Goal: Task Accomplishment & Management: Complete application form

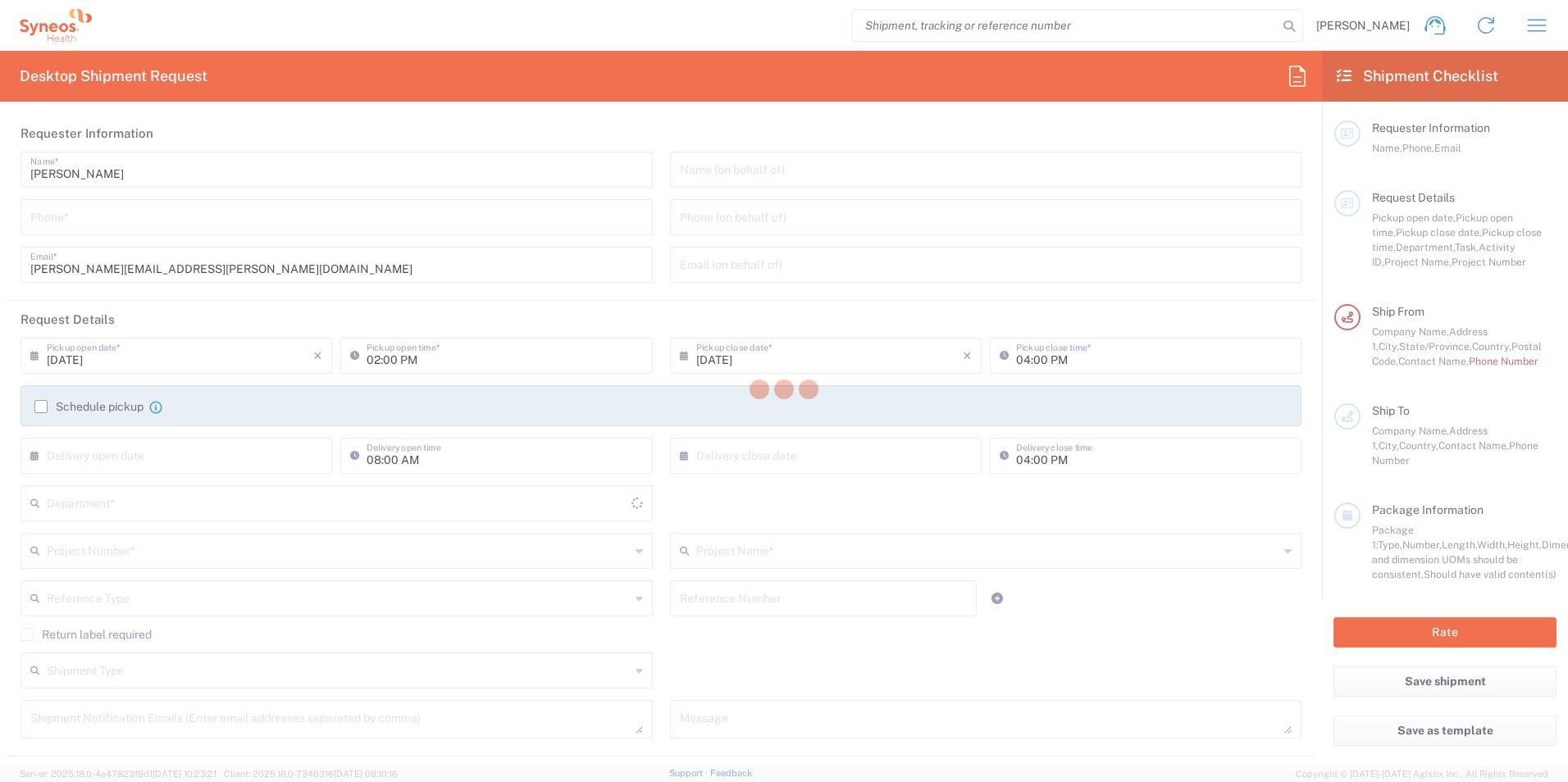
type input "[US_STATE]"
type input "United States"
type input "8480"
type input "Syneos Health, LLC-Morrisville NC US"
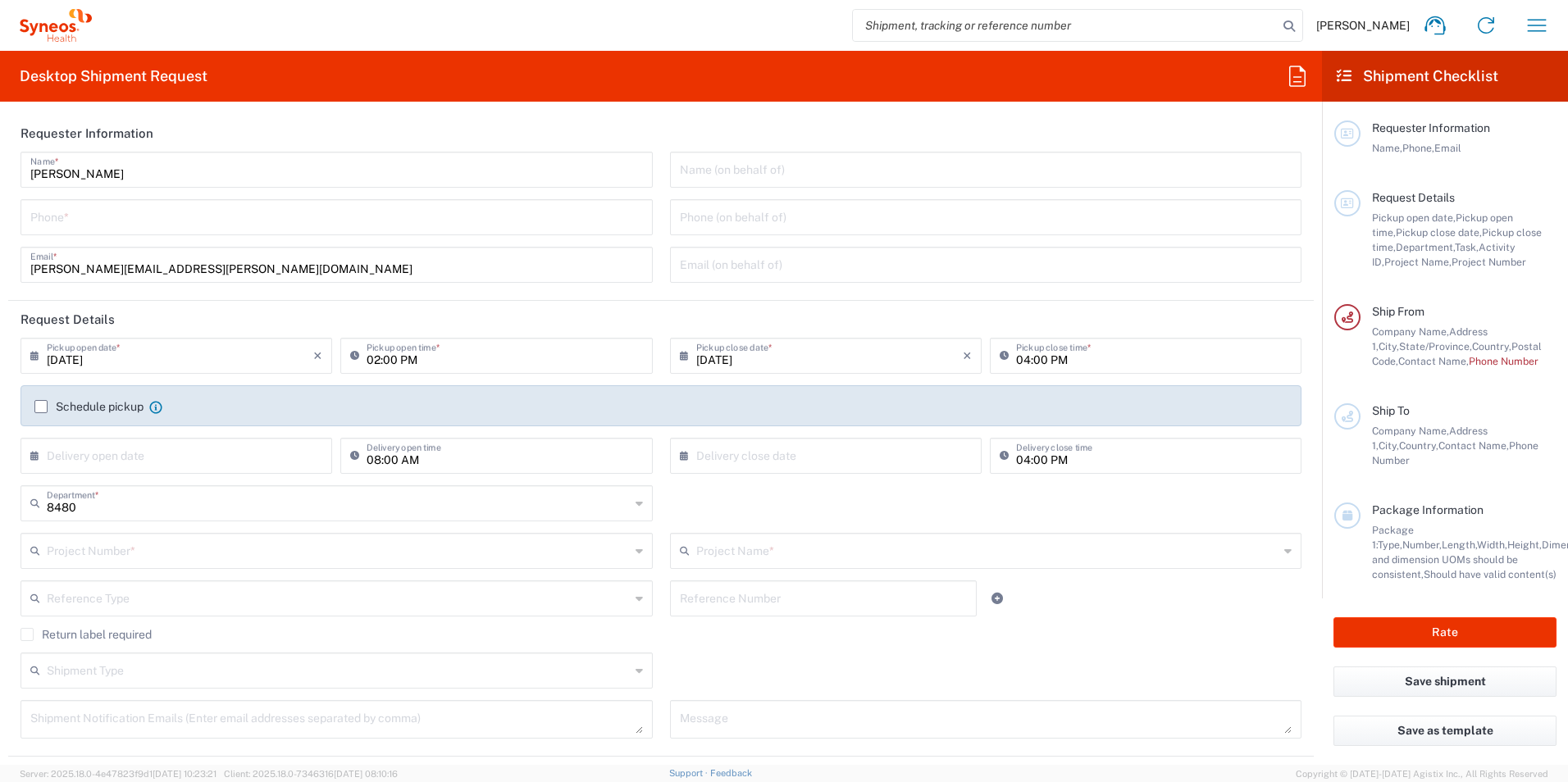
click at [464, 127] on header "Requester Information" at bounding box center [660, 133] width 1305 height 37
click at [869, 309] on header "Request Details" at bounding box center [660, 319] width 1305 height 37
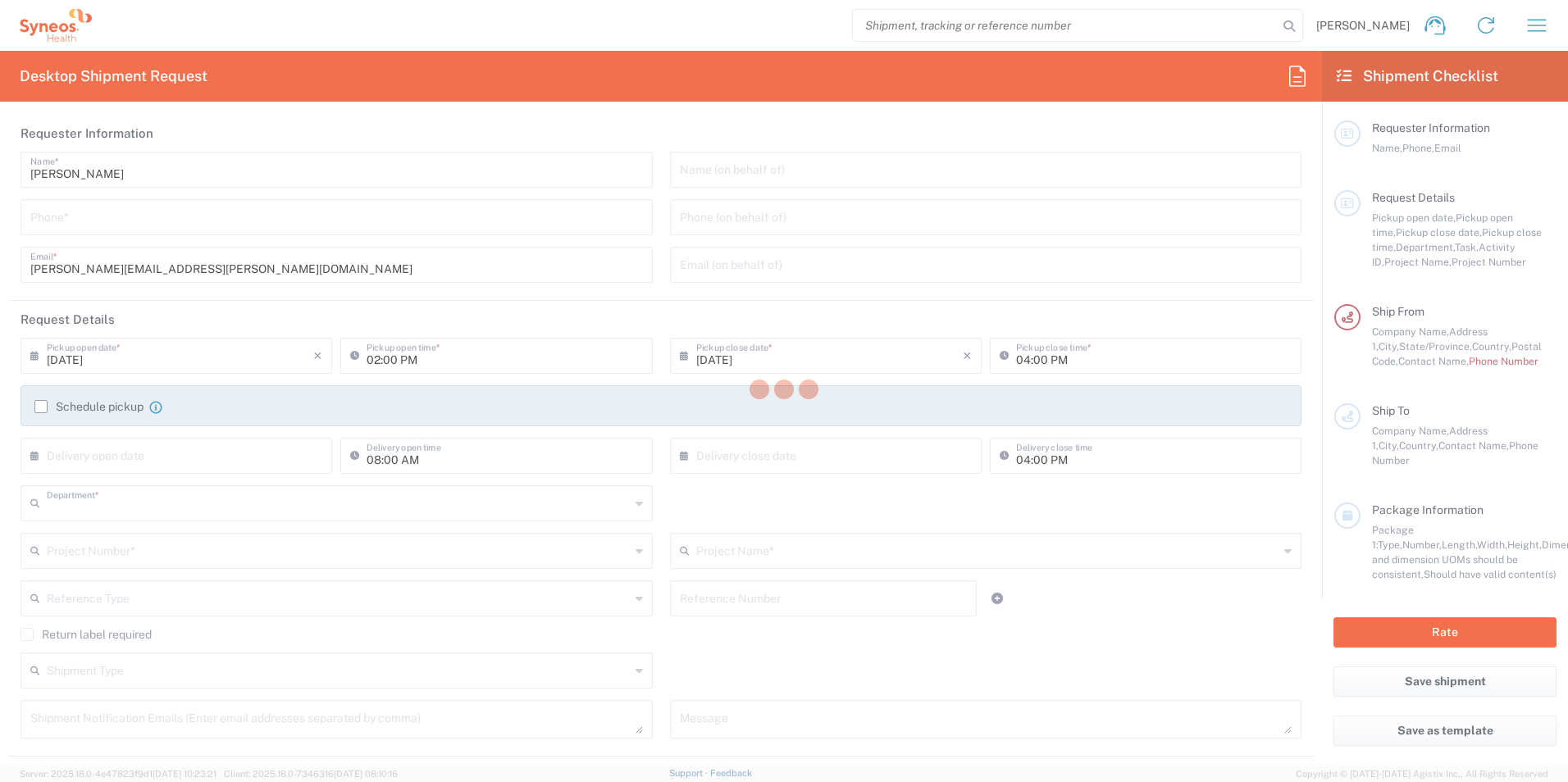
type input "8480"
type input "[US_STATE]"
type input "Syneos Health, LLC-Morrisville NC US"
type input "United States"
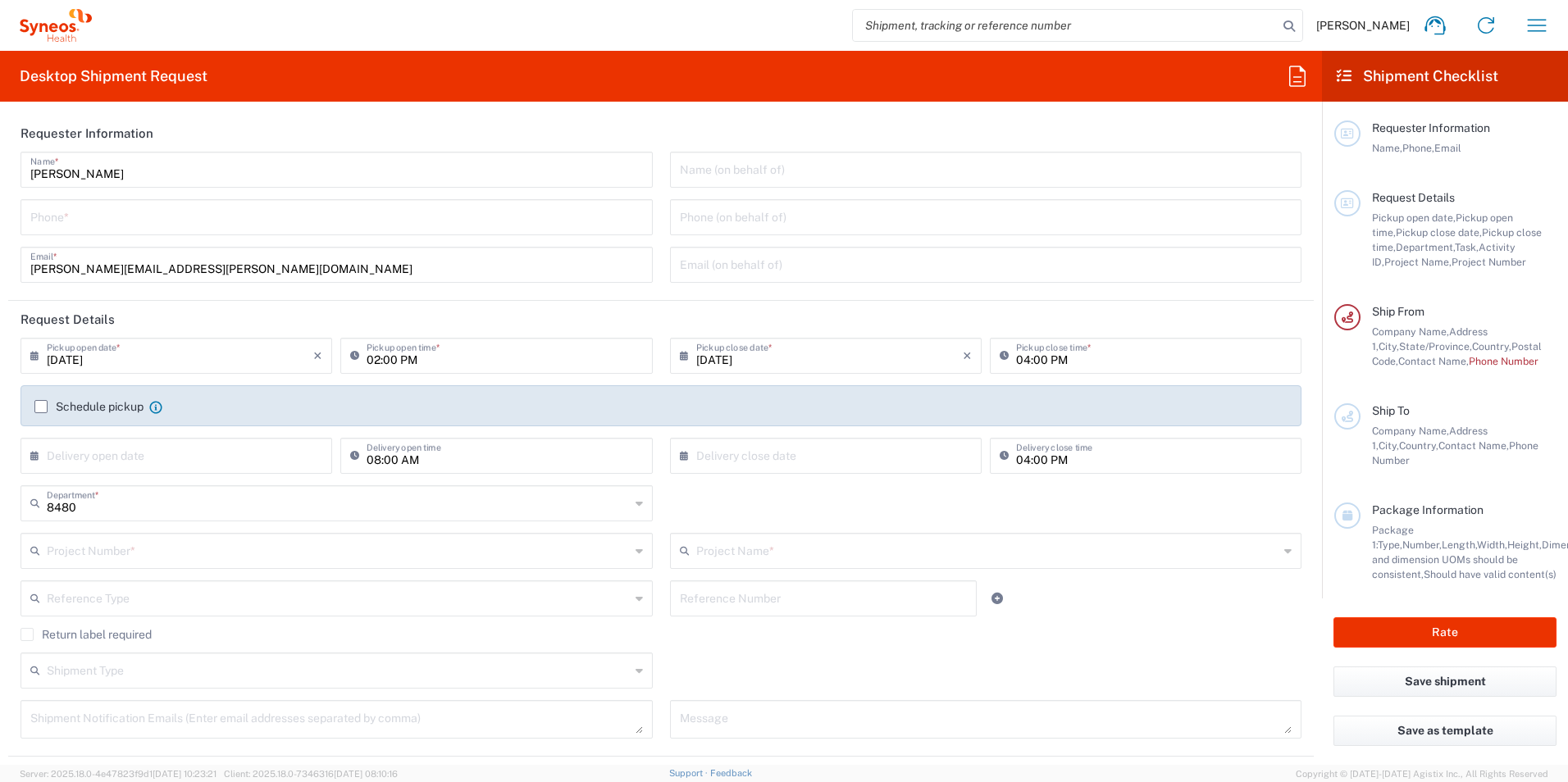
click at [355, 185] on div "Monica Jewell Name *" at bounding box center [337, 170] width 632 height 36
click at [322, 175] on input "Monica Jewell" at bounding box center [337, 168] width 612 height 29
click at [159, 167] on input "Monica Jewell" at bounding box center [337, 168] width 612 height 29
click at [136, 170] on input "Monica Jewell" at bounding box center [337, 168] width 612 height 29
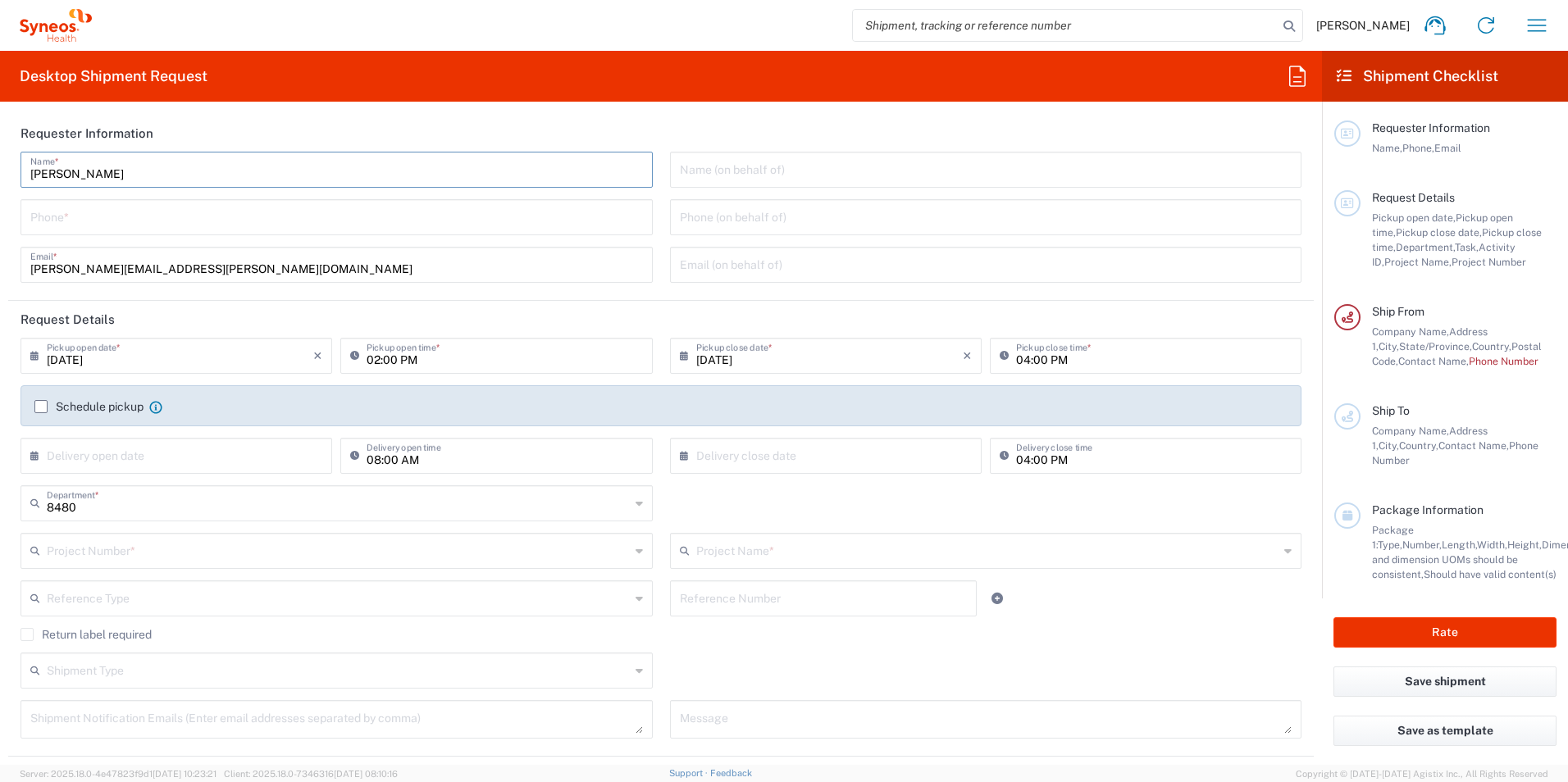
click at [169, 176] on input "Monica Jewell" at bounding box center [337, 168] width 612 height 29
click at [254, 188] on div "Monica Jewell Name * Phone * monica.jewell@synteract.com Email *" at bounding box center [337, 223] width 650 height 142
click at [219, 249] on input "monica.jewell@synteract.com" at bounding box center [337, 263] width 612 height 29
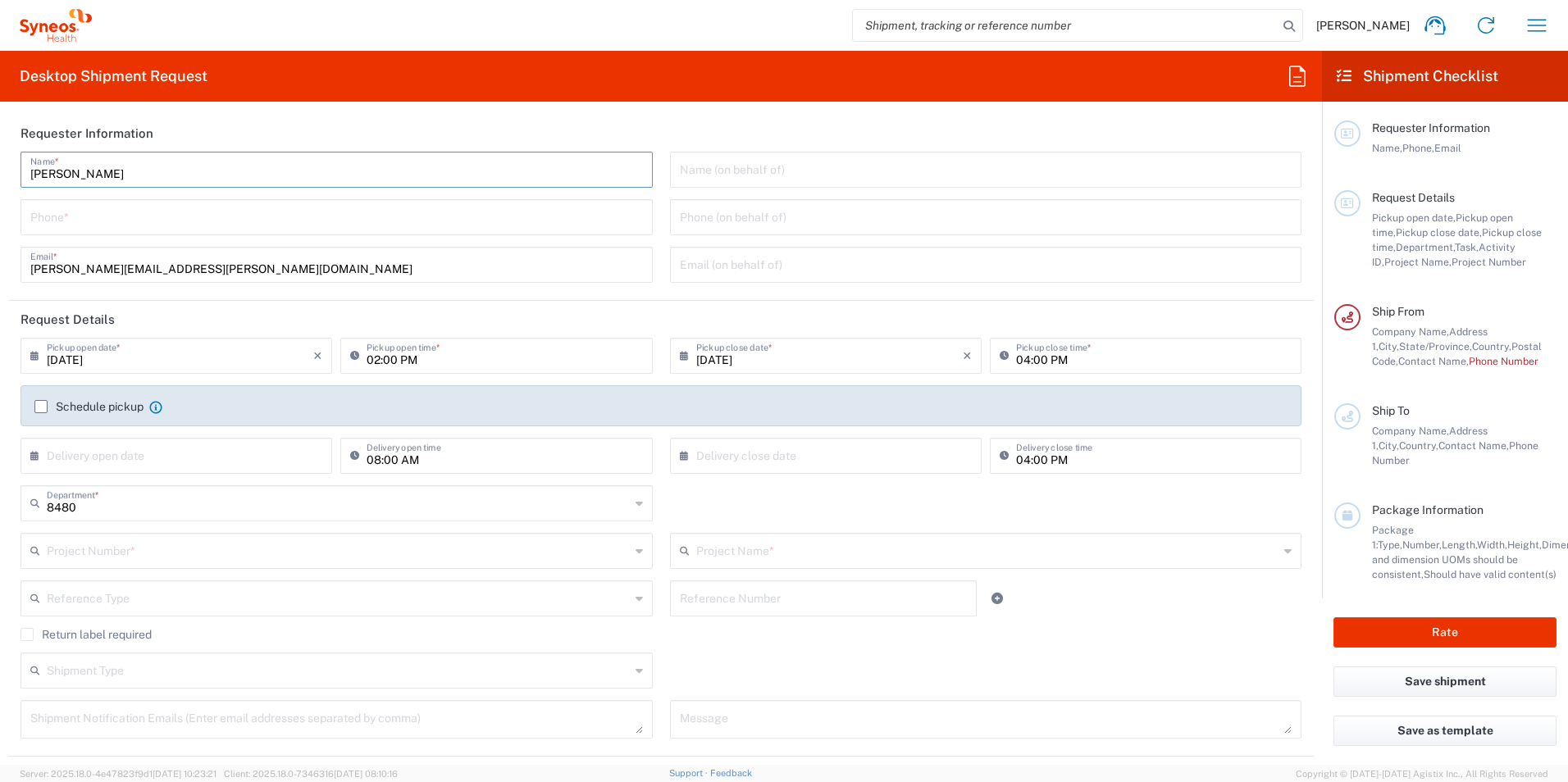
click at [233, 301] on header "Request Details" at bounding box center [660, 319] width 1305 height 37
click at [487, 209] on div "Monica Jewell Name * Phone * monica.jewell@synteract.com Email *" at bounding box center [337, 223] width 650 height 142
click at [522, 199] on div "Phone *" at bounding box center [337, 218] width 632 height 36
click at [626, 338] on div "09/02/2025 × Pickup open date * Cancel Apply 02:00 PM Pickup open time * 09/02/…" at bounding box center [661, 411] width 1298 height 147
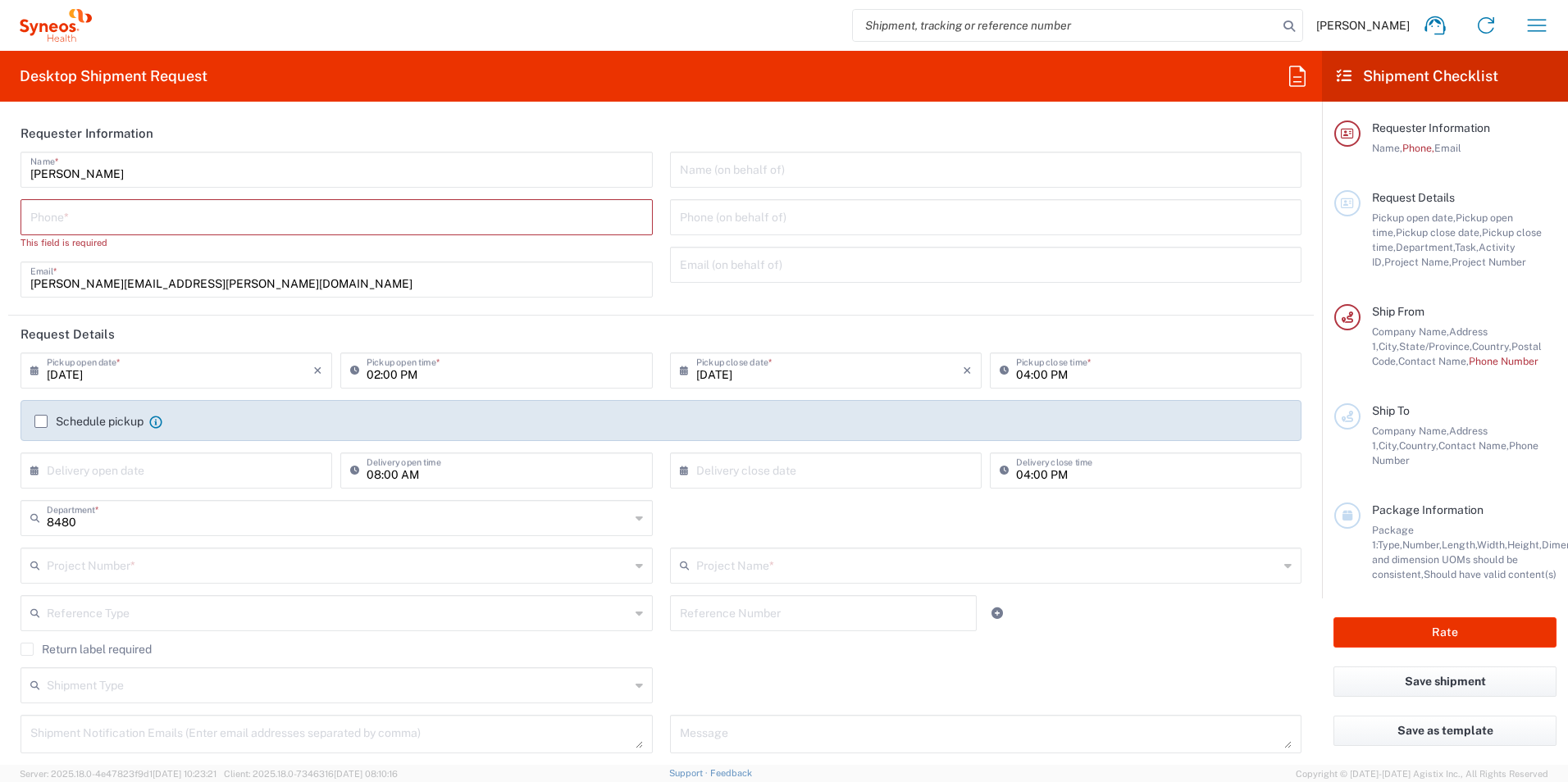
drag, startPoint x: 512, startPoint y: 324, endPoint x: 113, endPoint y: 403, distance: 406.7
click at [512, 324] on header "Request Details" at bounding box center [660, 333] width 1305 height 37
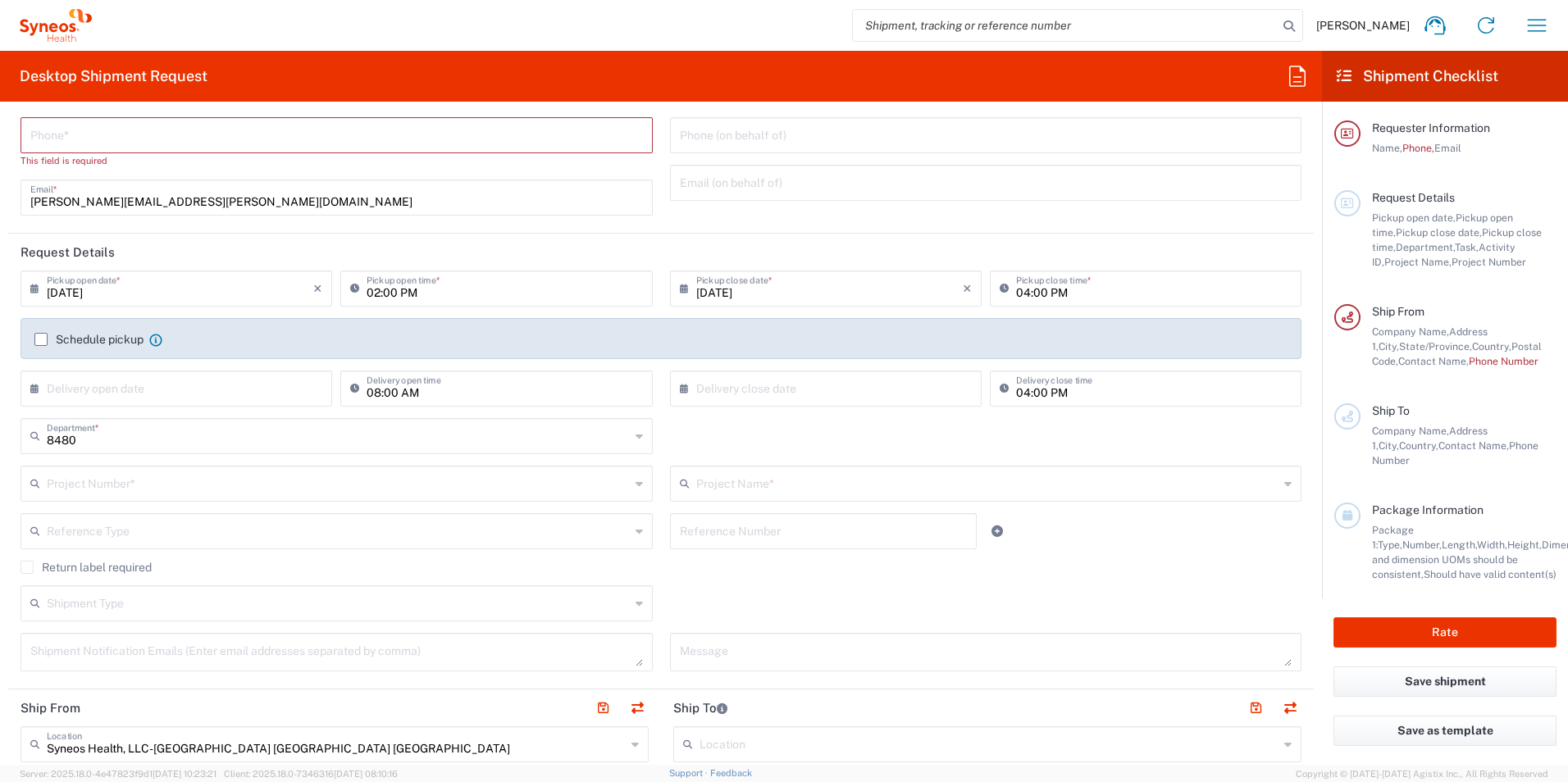
scroll to position [164, 0]
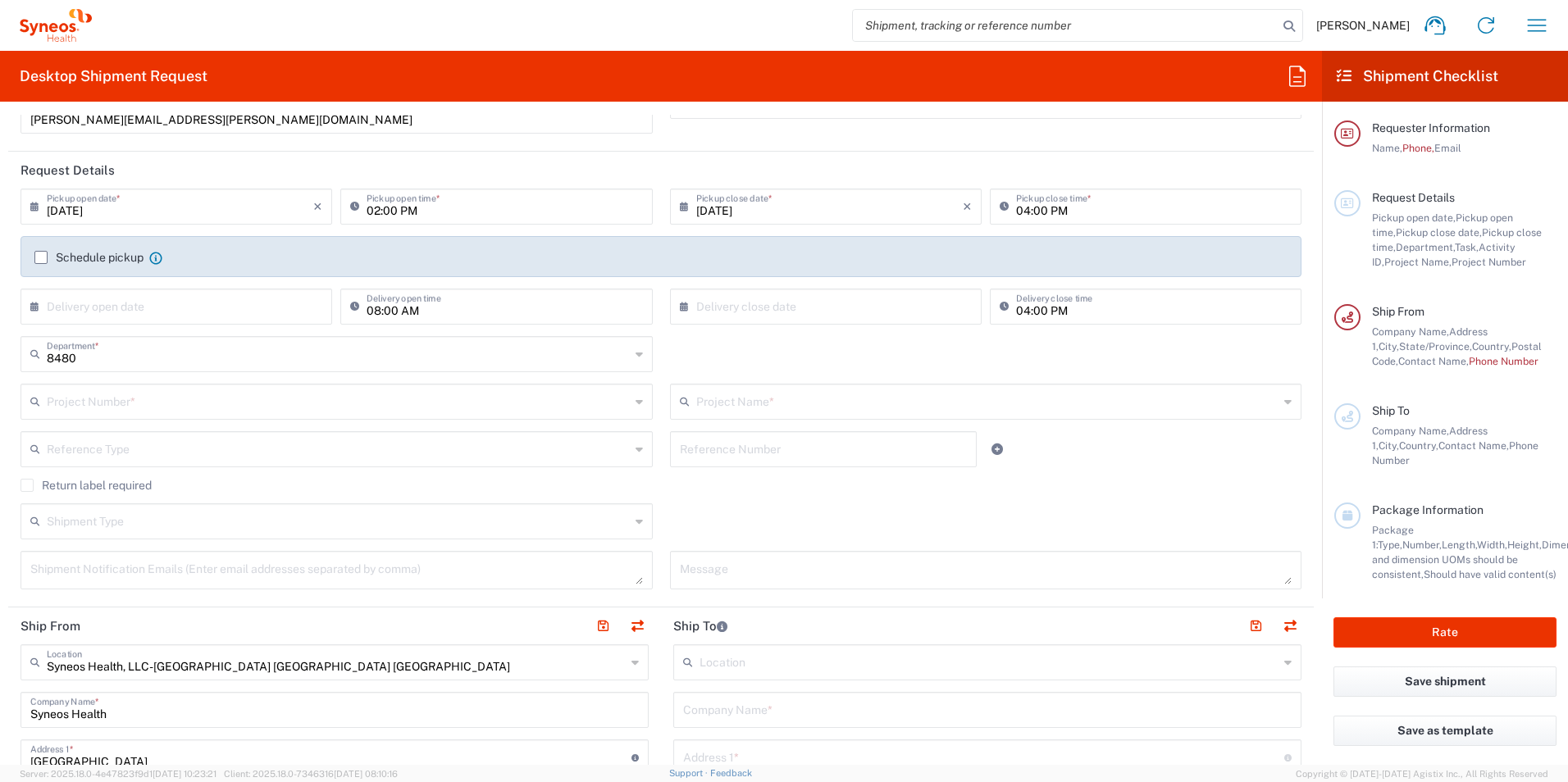
click at [315, 362] on input "8480" at bounding box center [338, 353] width 583 height 29
click at [635, 355] on icon at bounding box center [639, 354] width 7 height 26
click at [156, 343] on input "text" at bounding box center [338, 353] width 583 height 29
click at [162, 359] on input "text" at bounding box center [338, 353] width 583 height 29
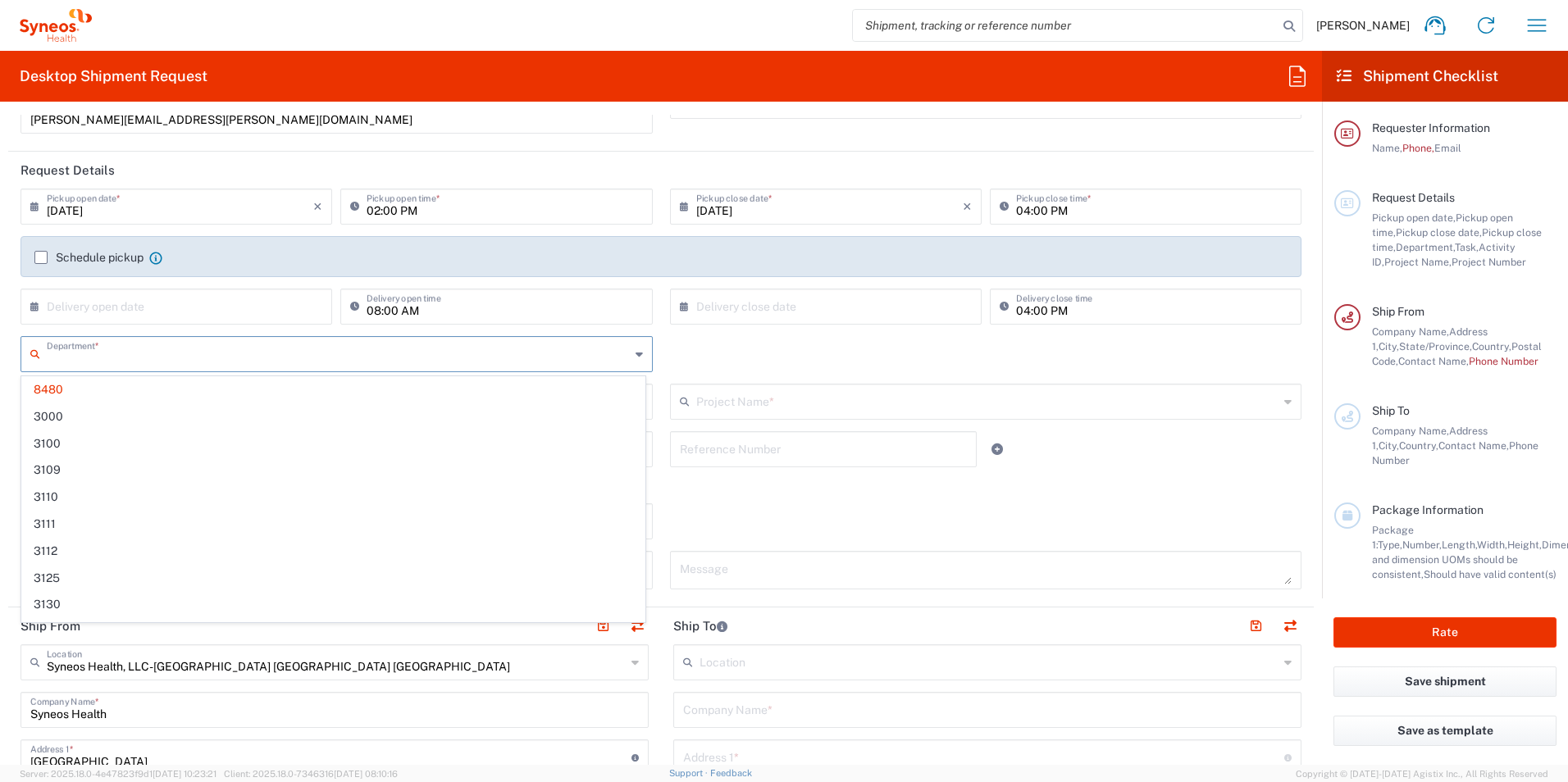
click at [767, 360] on div "Department * 8480 3000 3100 3109 3110 3111 3112 3125 3130 3135 3136 3150 3155 3…" at bounding box center [661, 359] width 1298 height 47
type input "8480"
